Goal: Task Accomplishment & Management: Use online tool/utility

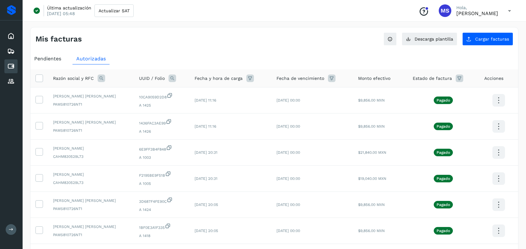
scroll to position [125, 0]
click at [56, 57] on span "Pendientes" at bounding box center [47, 59] width 27 height 6
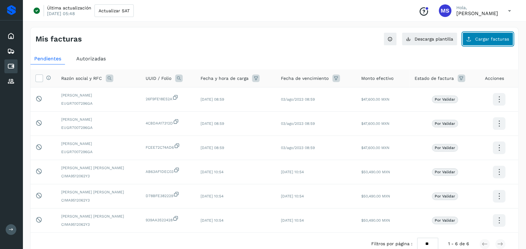
click at [498, 34] on button "Cargar facturas" at bounding box center [487, 38] width 51 height 13
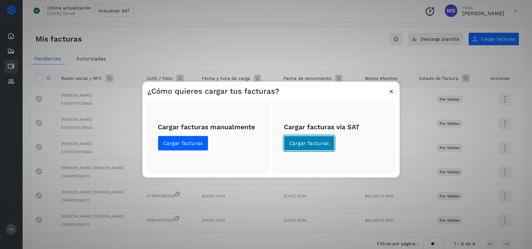
click at [310, 136] on button "Cargar facturas" at bounding box center [309, 143] width 51 height 15
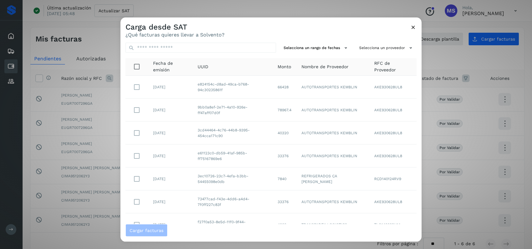
click at [414, 20] on div "Carga desde SAT ¿Qué facturas quieres llevar a Solvento?" at bounding box center [271, 28] width 301 height 20
click at [414, 23] on div "Carga desde SAT ¿Qué facturas quieres llevar a Solvento?" at bounding box center [271, 28] width 301 height 20
click at [412, 25] on icon at bounding box center [413, 27] width 7 height 7
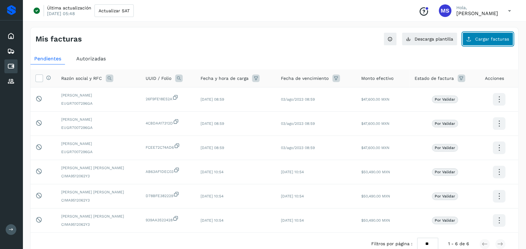
click at [470, 39] on icon at bounding box center [468, 38] width 5 height 5
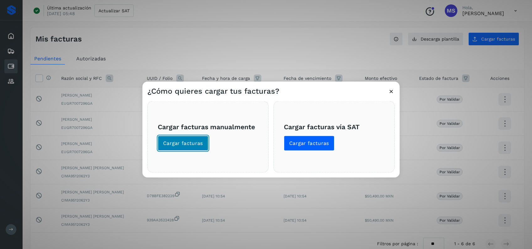
click at [182, 147] on button "Cargar facturas" at bounding box center [183, 143] width 51 height 15
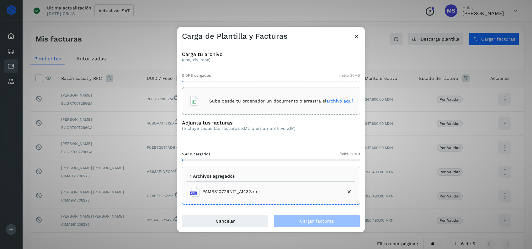
click at [354, 37] on icon at bounding box center [357, 36] width 7 height 7
